Goal: Task Accomplishment & Management: Use online tool/utility

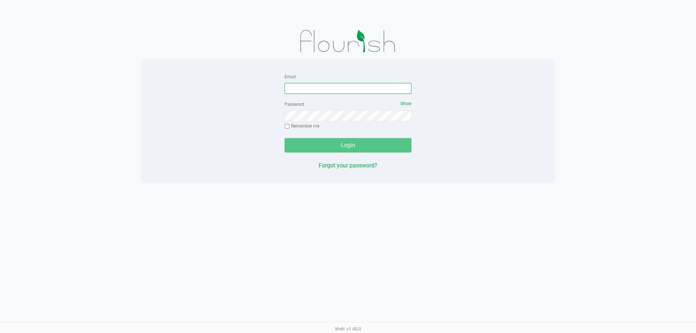
click at [306, 84] on input "Email" at bounding box center [348, 88] width 127 height 11
type input "[EMAIL_ADDRESS][DOMAIN_NAME]"
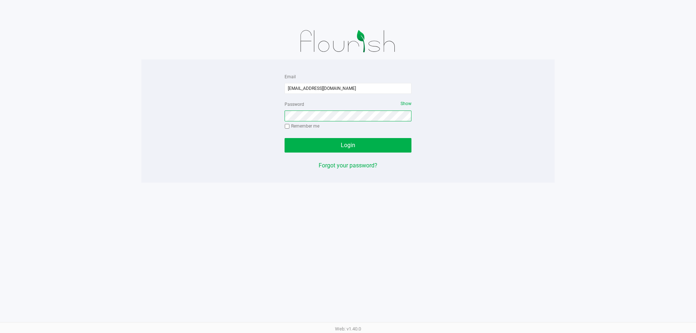
click at [282, 114] on div "Email [EMAIL_ADDRESS][DOMAIN_NAME] Password Show Remember me Login Forgot your …" at bounding box center [348, 121] width 138 height 98
click at [348, 146] on span "Login" at bounding box center [348, 145] width 14 height 7
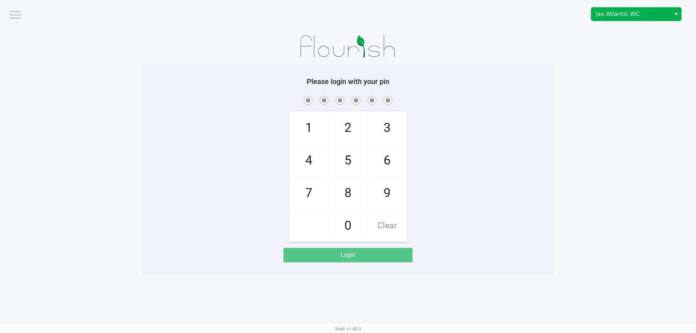
click at [614, 19] on span "Jax Atlantic WC" at bounding box center [630, 14] width 79 height 13
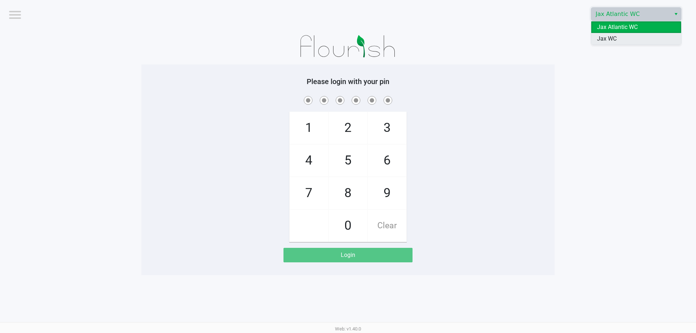
click at [605, 38] on span "Jax WC" at bounding box center [607, 38] width 20 height 9
click at [342, 129] on span "2" at bounding box center [348, 128] width 38 height 32
checkbox input "true"
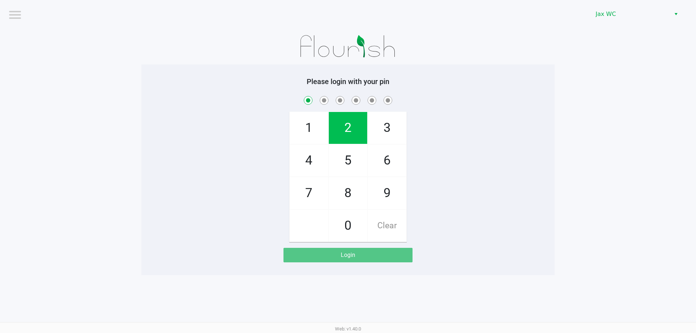
drag, startPoint x: 344, startPoint y: 130, endPoint x: 340, endPoint y: 131, distance: 3.7
click at [344, 130] on span "2" at bounding box center [348, 128] width 38 height 32
checkbox input "true"
click at [313, 127] on span "1" at bounding box center [309, 128] width 38 height 32
checkbox input "true"
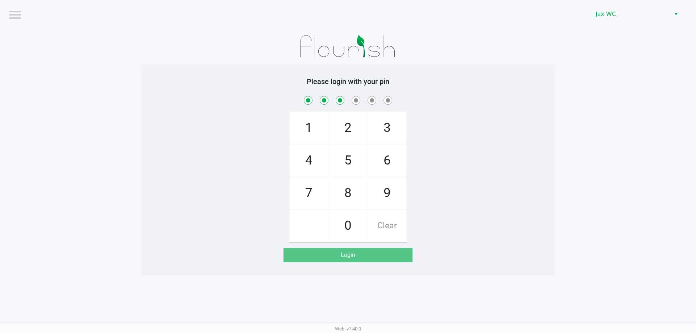
click at [382, 195] on span "9" at bounding box center [387, 193] width 38 height 32
checkbox input "true"
click at [336, 194] on span "8" at bounding box center [348, 193] width 38 height 32
checkbox input "true"
click at [300, 189] on span "7" at bounding box center [309, 193] width 38 height 32
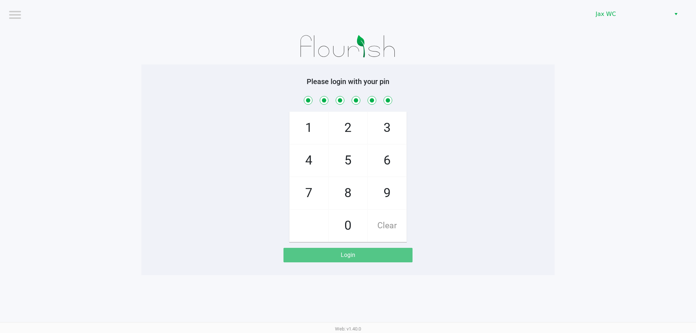
checkbox input "true"
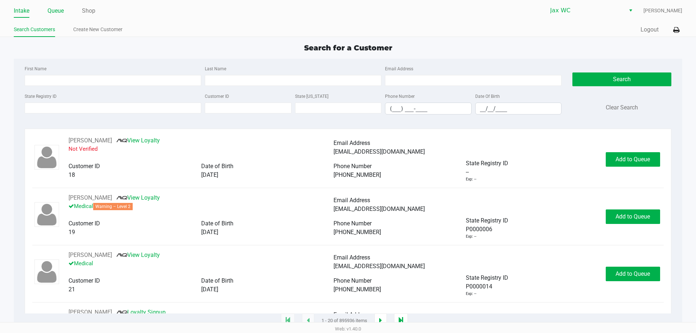
click at [55, 16] on link "Queue" at bounding box center [55, 11] width 16 height 10
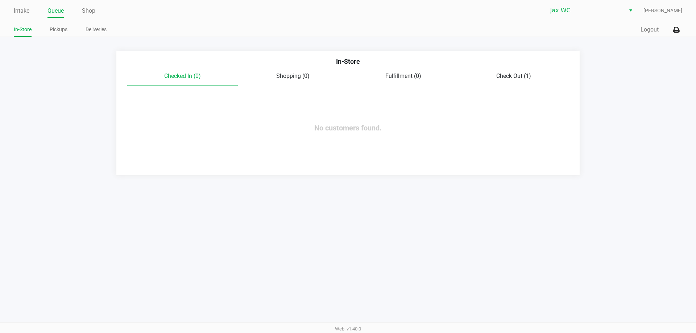
click at [523, 70] on div "In-Store" at bounding box center [348, 64] width 452 height 15
click at [521, 74] on span "Check Out (1)" at bounding box center [513, 75] width 35 height 7
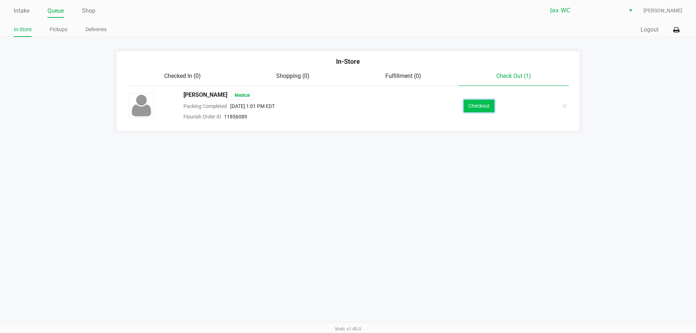
click at [478, 106] on button "Checkout" at bounding box center [479, 106] width 31 height 13
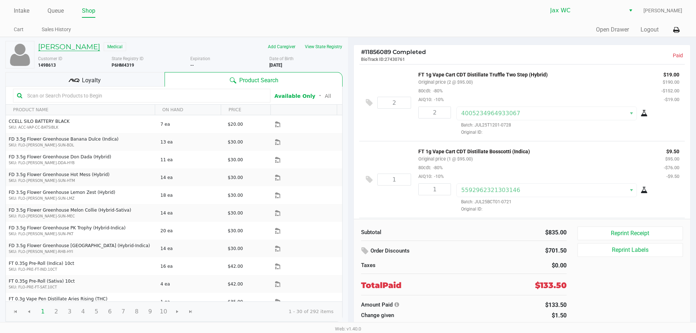
click at [80, 49] on h5 "[PERSON_NAME]" at bounding box center [69, 46] width 62 height 9
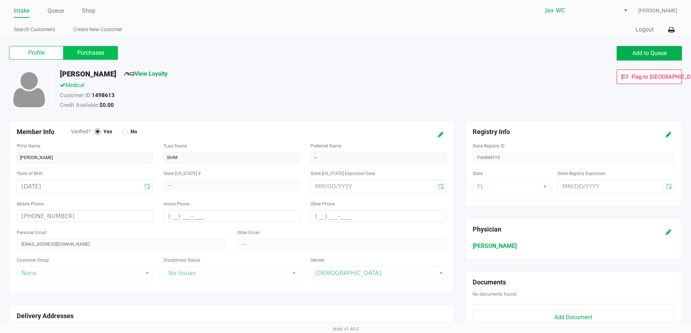
click at [105, 52] on label "Purchases" at bounding box center [90, 53] width 54 height 14
click at [0, 0] on 1 "Purchases" at bounding box center [0, 0] width 0 height 0
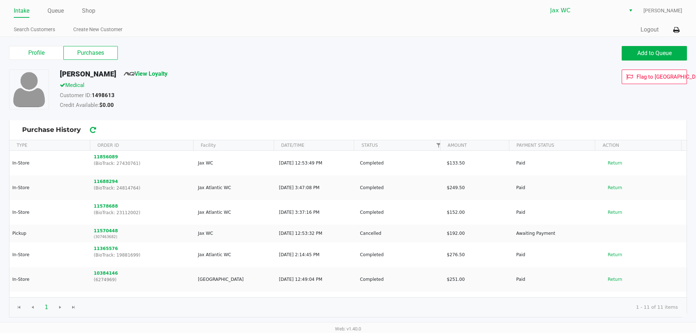
click at [55, 4] on div "Intake Queue Shop" at bounding box center [181, 10] width 334 height 13
click at [55, 9] on link "Queue" at bounding box center [55, 11] width 16 height 10
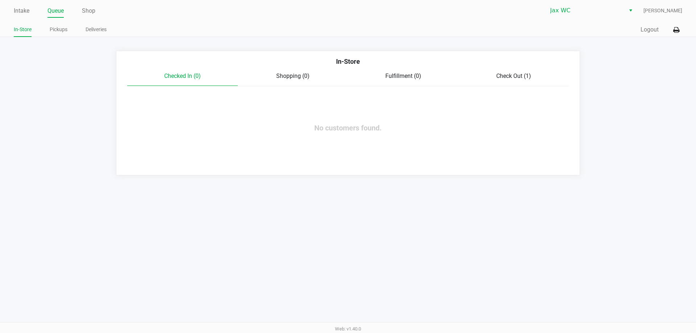
click at [514, 78] on span "Check Out (1)" at bounding box center [513, 75] width 35 height 7
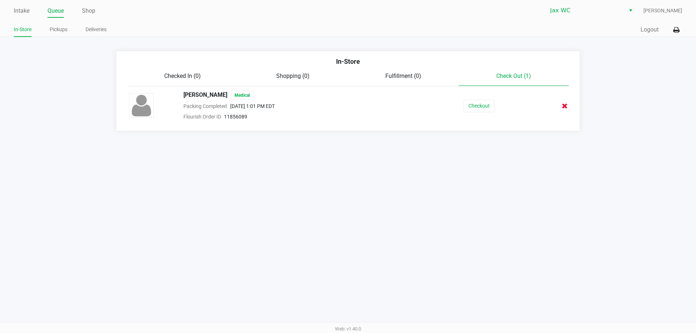
click at [568, 106] on button at bounding box center [564, 105] width 7 height 9
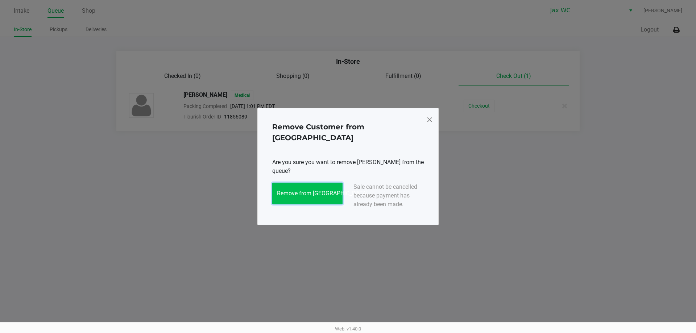
click at [330, 190] on span "Remove from [GEOGRAPHIC_DATA]" at bounding box center [322, 193] width 91 height 7
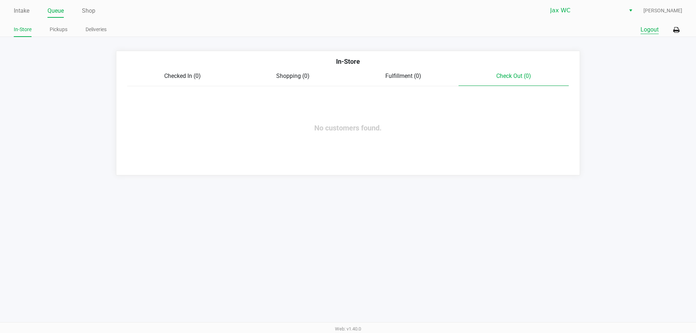
click at [653, 31] on button "Logout" at bounding box center [650, 29] width 18 height 9
